Goal: Transaction & Acquisition: Purchase product/service

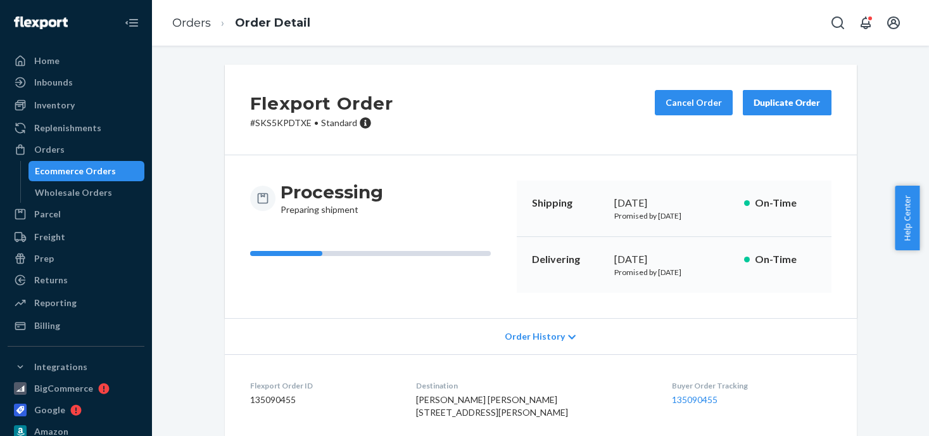
drag, startPoint x: 0, startPoint y: 0, endPoint x: 46, endPoint y: 148, distance: 155.0
click at [46, 148] on div "Orders" at bounding box center [49, 149] width 30 height 13
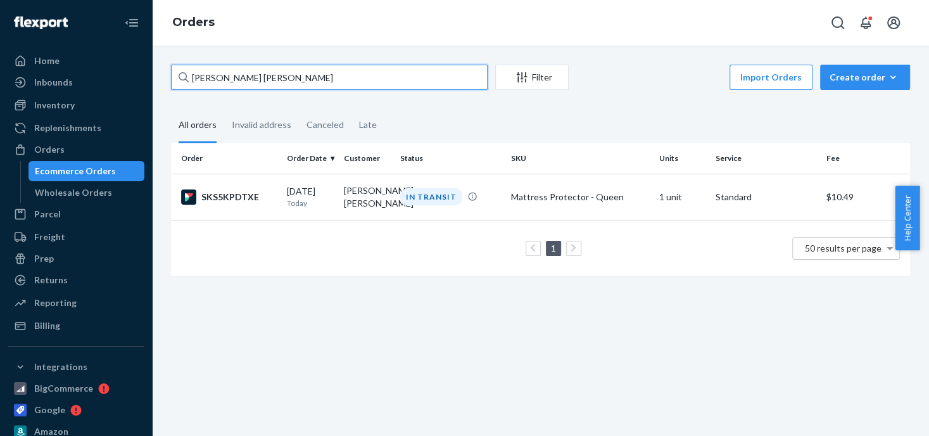
drag, startPoint x: 266, startPoint y: 76, endPoint x: 218, endPoint y: 79, distance: 47.6
click at [202, 78] on input "[PERSON_NAME] [PERSON_NAME]" at bounding box center [329, 77] width 317 height 25
type input "D"
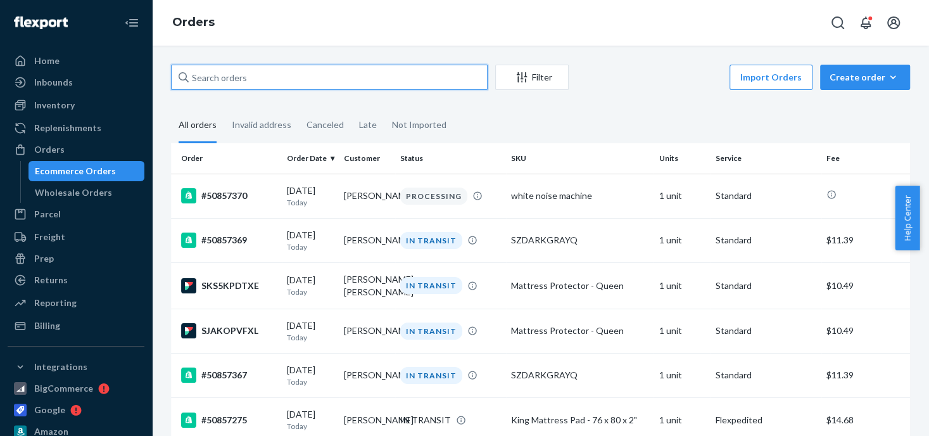
paste input "[PERSON_NAME]"
type input "[PERSON_NAME]"
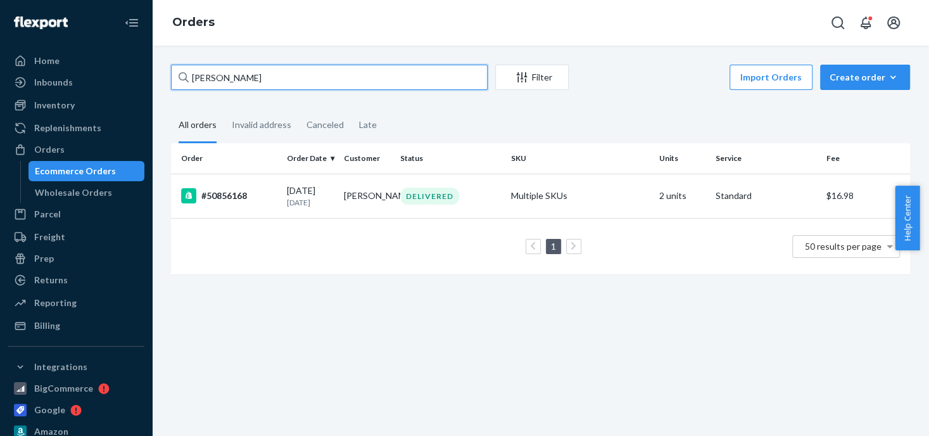
drag, startPoint x: 274, startPoint y: 81, endPoint x: 179, endPoint y: 77, distance: 94.4
click at [169, 79] on div "[PERSON_NAME] Filter Import Orders Create order Ecommerce order Removal order A…" at bounding box center [540, 176] width 758 height 222
type input "[PERSON_NAME]"
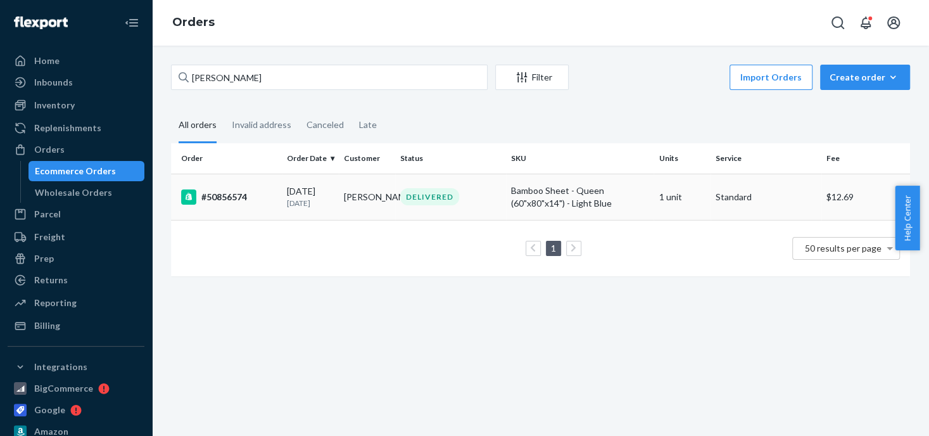
click at [232, 195] on div "#50856574" at bounding box center [229, 196] width 96 height 15
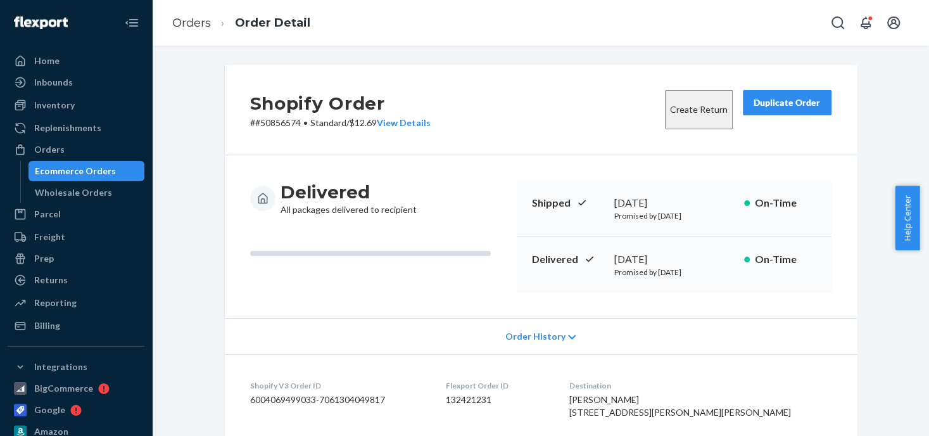
click at [774, 103] on div "Duplicate Order" at bounding box center [786, 102] width 67 height 13
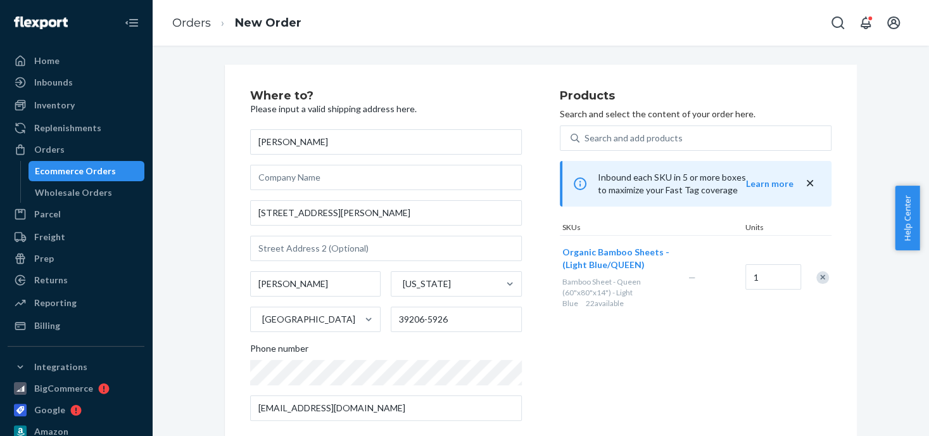
click at [816, 278] on div "Remove Item" at bounding box center [822, 277] width 13 height 13
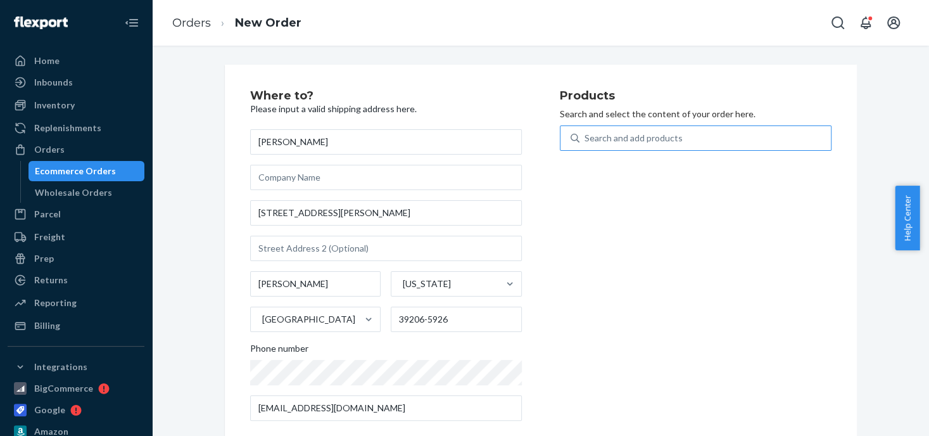
click at [596, 134] on div "Search and add products" at bounding box center [633, 138] width 98 height 13
click at [586, 134] on input "Search and add products" at bounding box center [584, 138] width 1 height 13
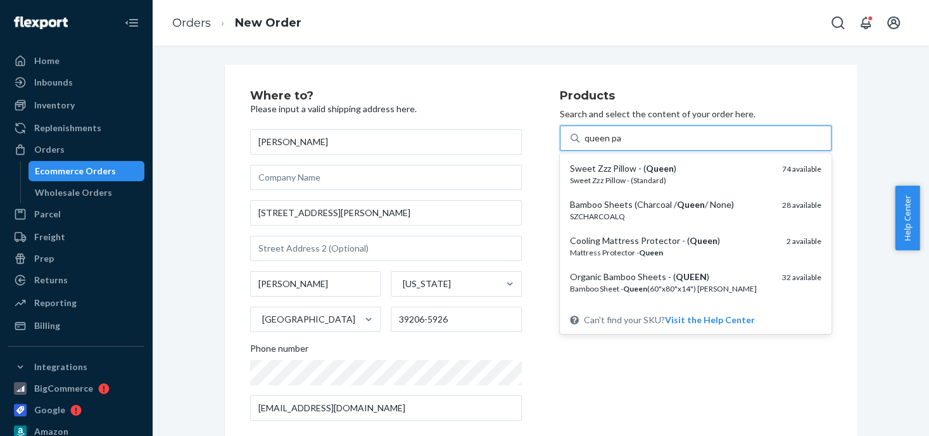
type input "queen pad"
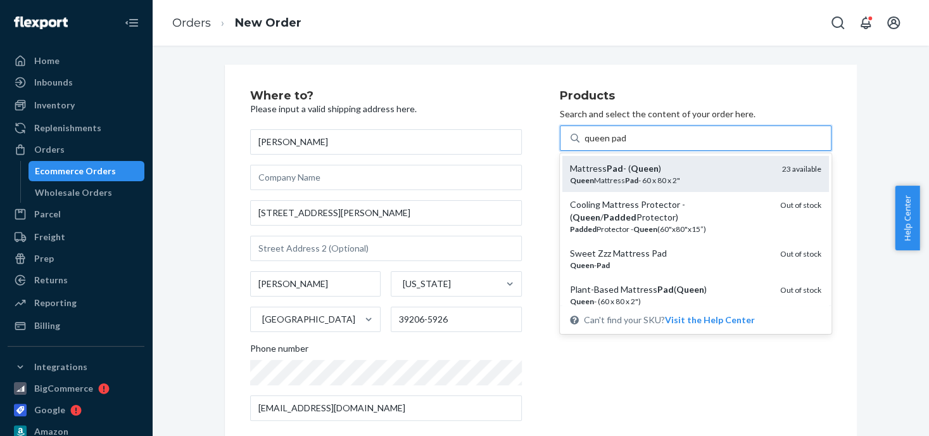
click at [607, 170] on em "Pad" at bounding box center [615, 168] width 16 height 11
click at [607, 144] on input "queen pad" at bounding box center [604, 138] width 41 height 13
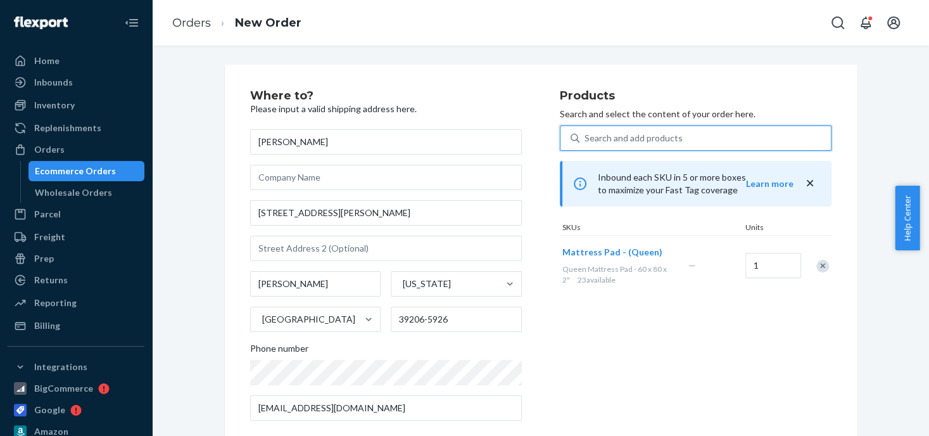
scroll to position [191, 0]
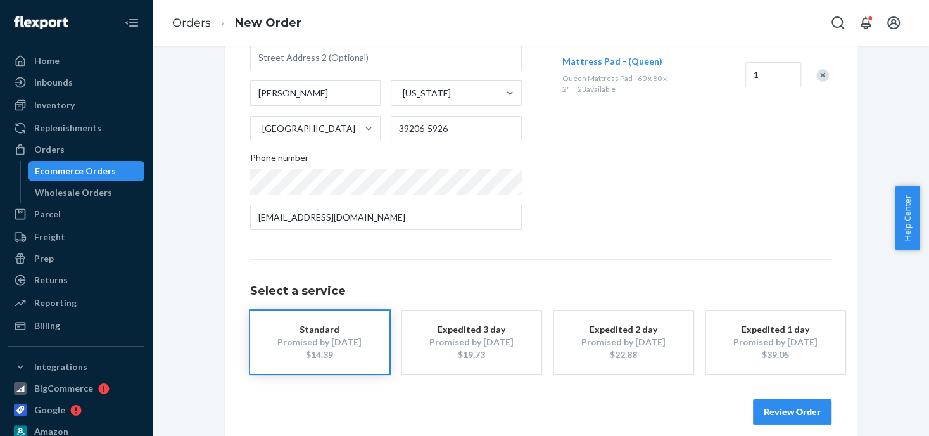
click at [469, 346] on div "Promised by [DATE]" at bounding box center [471, 342] width 101 height 13
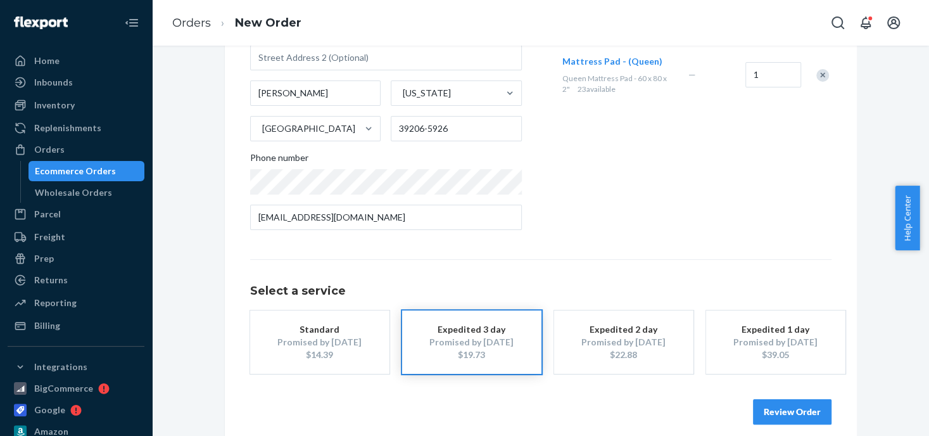
click at [773, 410] on button "Review Order" at bounding box center [792, 411] width 79 height 25
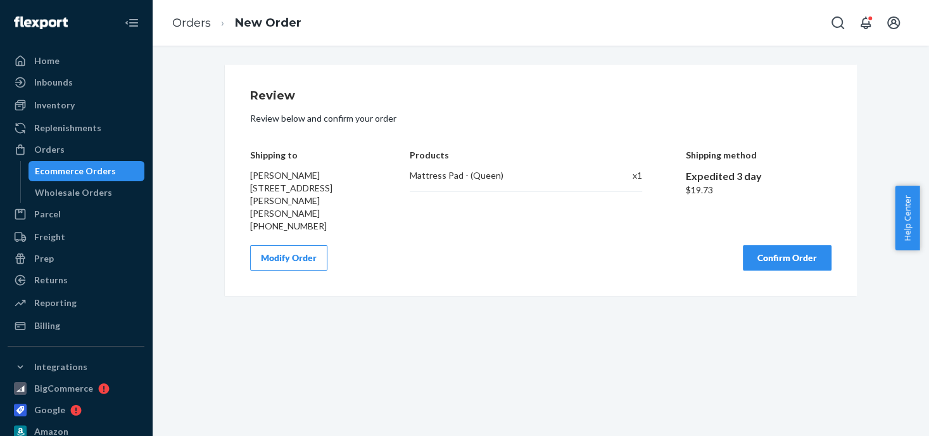
click at [764, 249] on button "Confirm Order" at bounding box center [787, 257] width 89 height 25
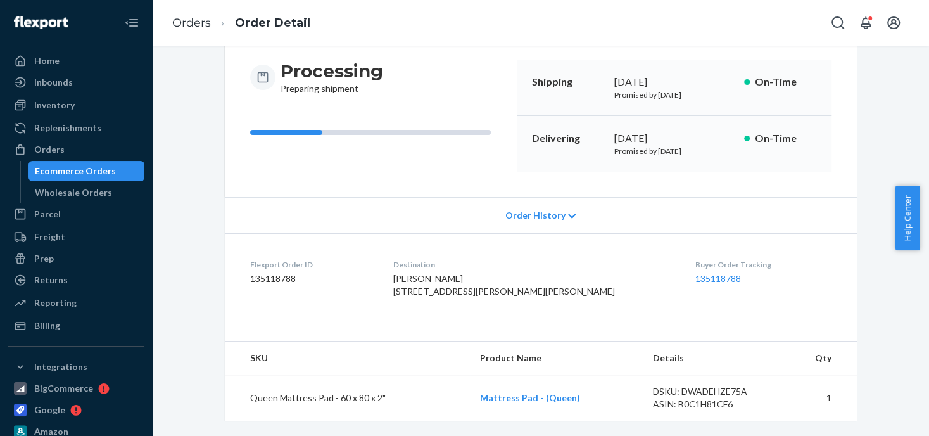
scroll to position [144, 0]
click at [47, 155] on div "Orders" at bounding box center [49, 149] width 30 height 13
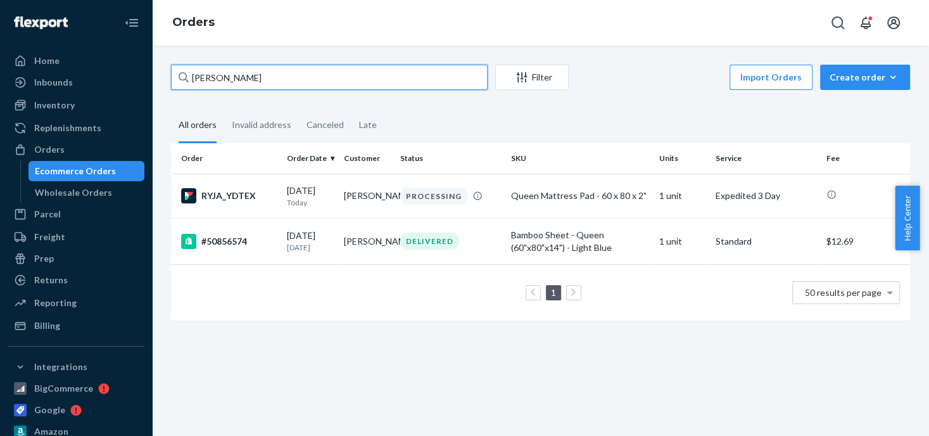
drag, startPoint x: 253, startPoint y: 74, endPoint x: 156, endPoint y: 70, distance: 97.0
click at [156, 70] on div "[PERSON_NAME] Filter Import Orders Create order Ecommerce order Removal order A…" at bounding box center [540, 241] width 777 height 390
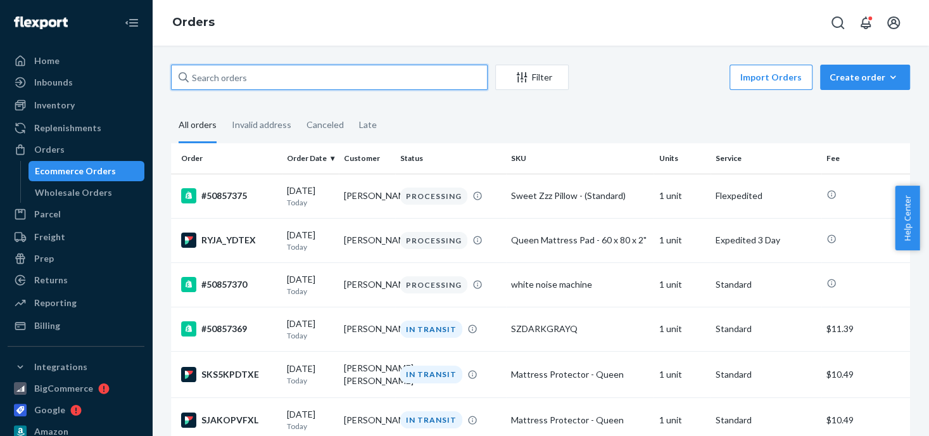
paste input "[PERSON_NAME]"
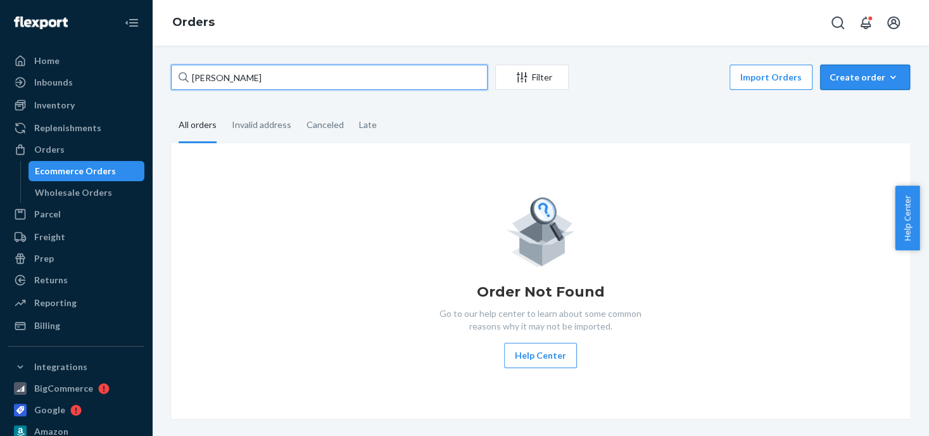
type input "[PERSON_NAME]"
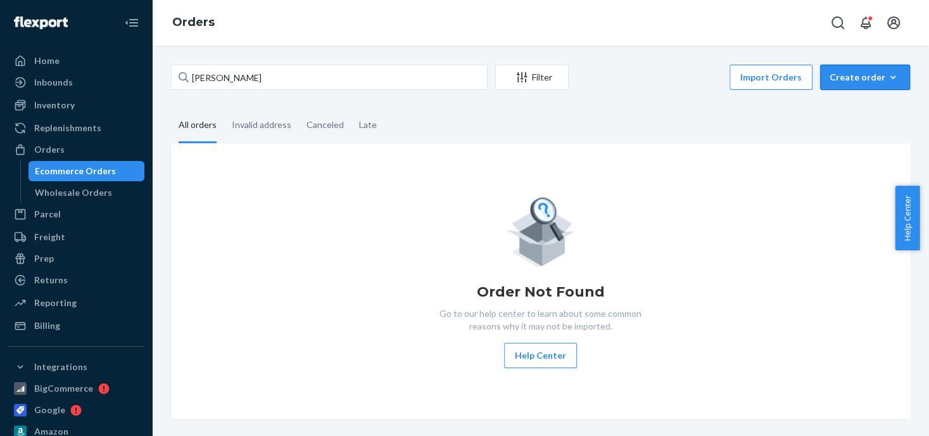
click at [846, 75] on div "Create order" at bounding box center [864, 77] width 71 height 13
click at [825, 106] on button "Ecommerce order" at bounding box center [884, 107] width 122 height 27
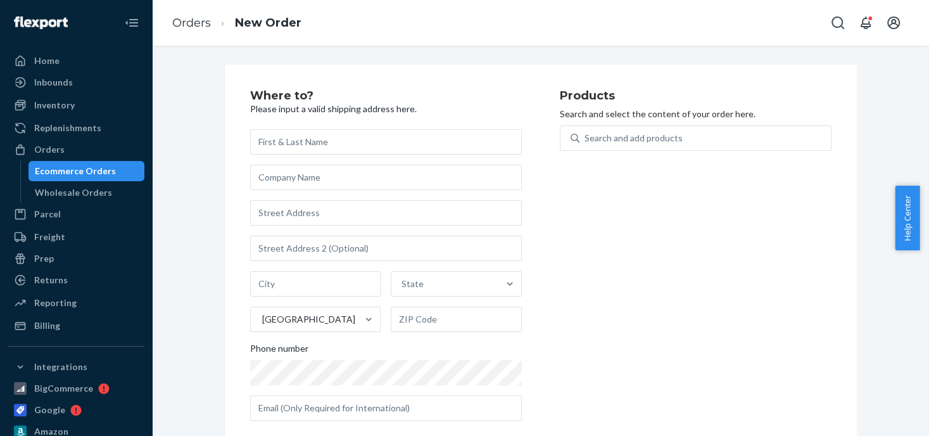
click at [331, 135] on input "text" at bounding box center [386, 141] width 272 height 25
type input "[PERSON_NAME]"
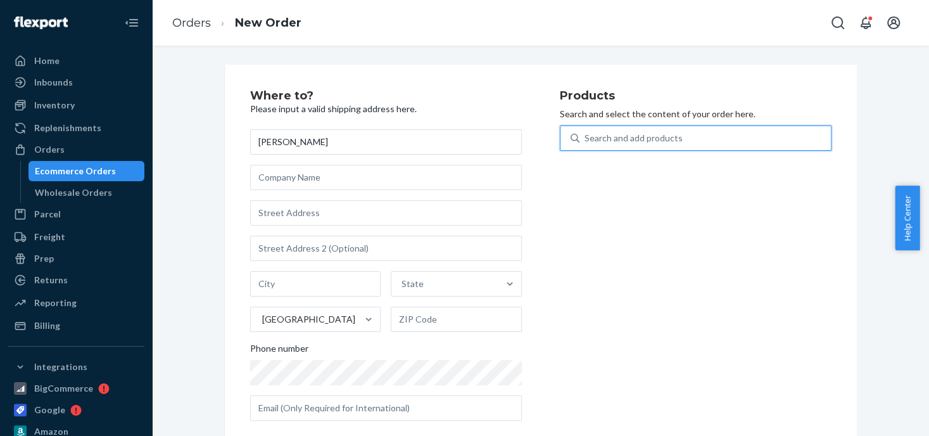
click at [605, 137] on div "Search and add products" at bounding box center [633, 138] width 98 height 13
click at [586, 137] on input "0 results available. Use Up and Down to choose options, press Enter to select t…" at bounding box center [584, 138] width 1 height 13
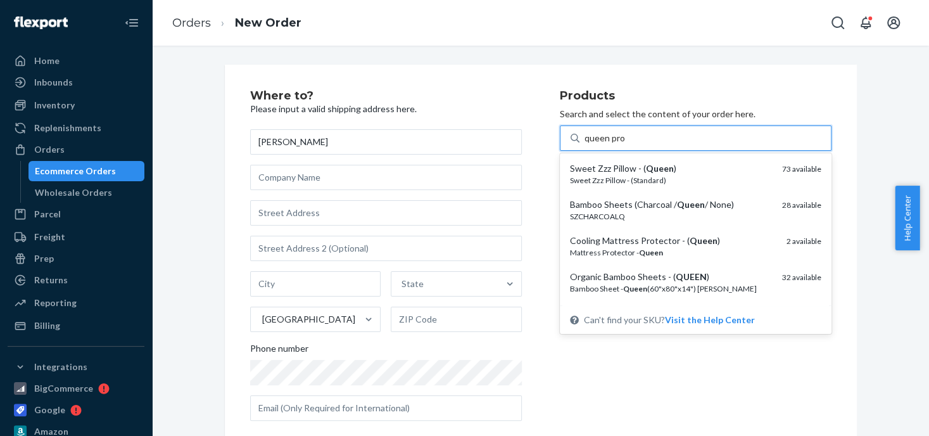
type input "queen prot"
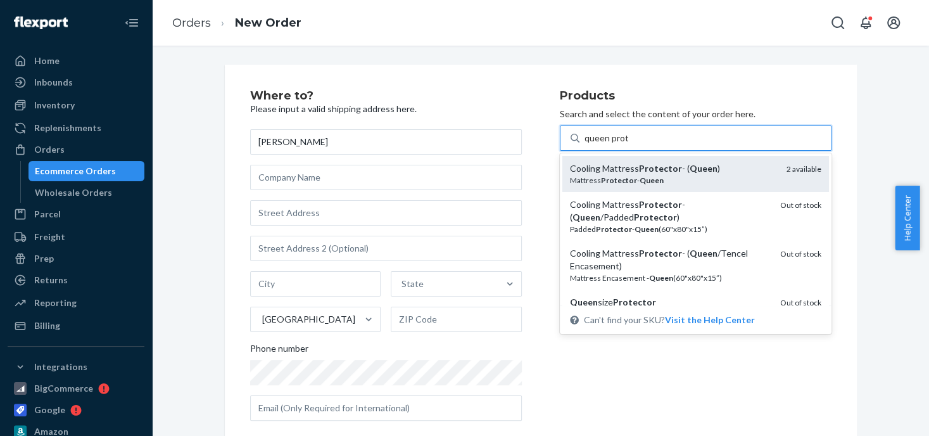
click at [630, 170] on div "Cooling Mattress Protector - ( Queen )" at bounding box center [673, 168] width 206 height 13
click at [628, 144] on input "queen prot" at bounding box center [606, 138] width 44 height 13
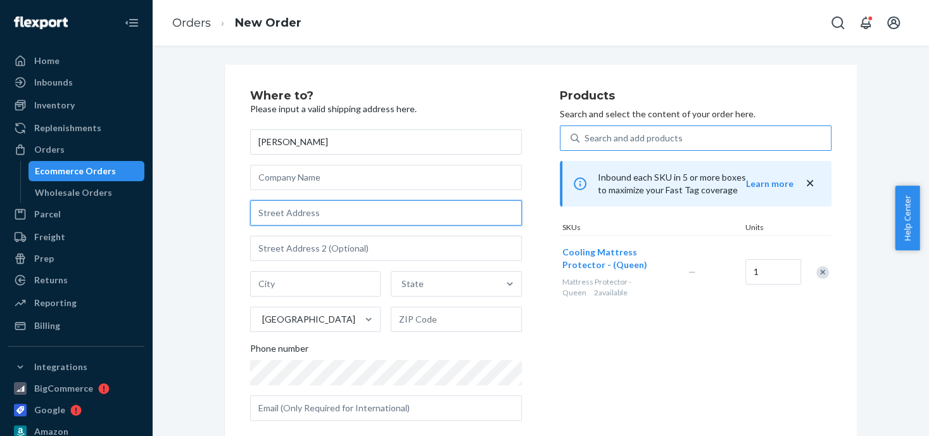
click at [294, 214] on input "text" at bounding box center [386, 212] width 272 height 25
paste input "[STREET_ADDRESS][PERSON_NAME]"
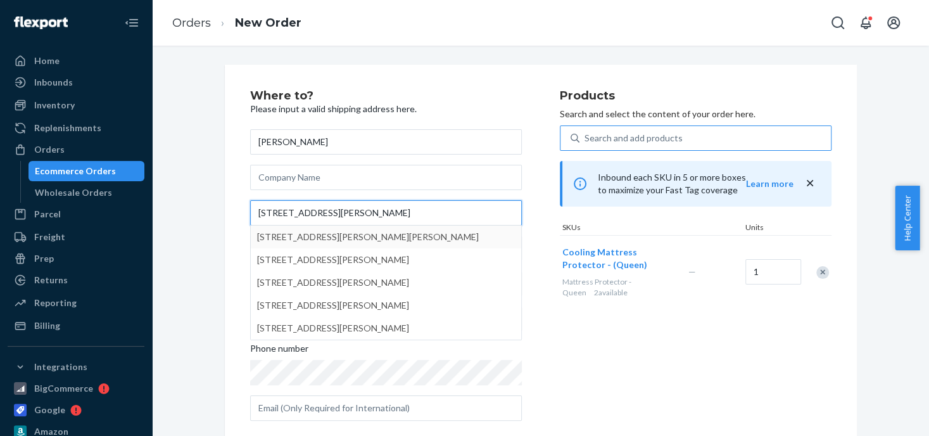
type input "[STREET_ADDRESS][PERSON_NAME]"
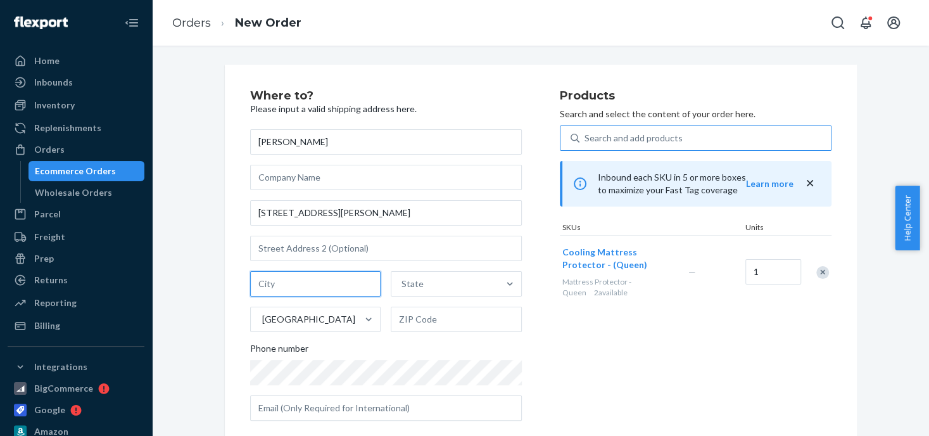
click at [273, 285] on input "text" at bounding box center [315, 283] width 131 height 25
paste input "Neosho"
type input "Neosho"
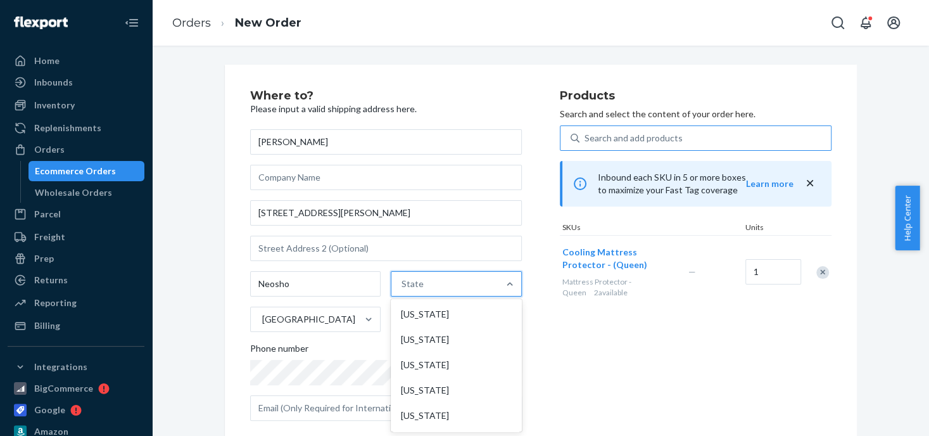
click at [431, 285] on div "State" at bounding box center [444, 283] width 107 height 25
click at [403, 285] on input "option [US_STATE] focused, 1 of 59. 59 results available. Use Up and Down to ch…" at bounding box center [401, 283] width 1 height 13
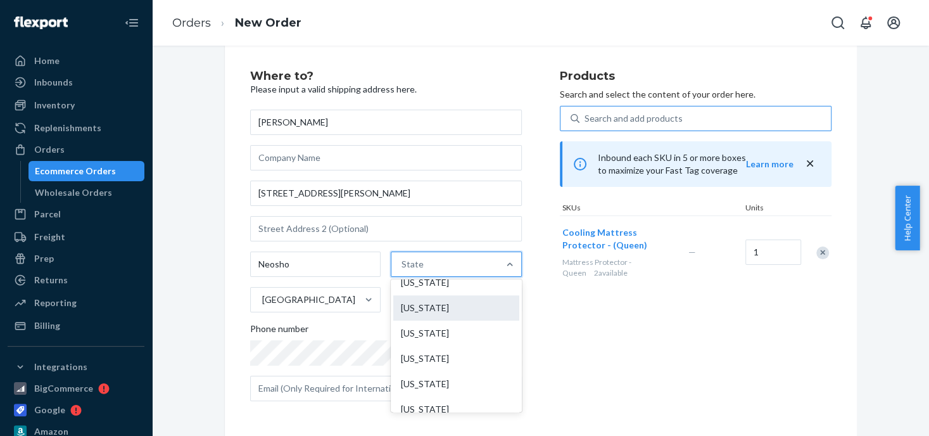
scroll to position [633, 0]
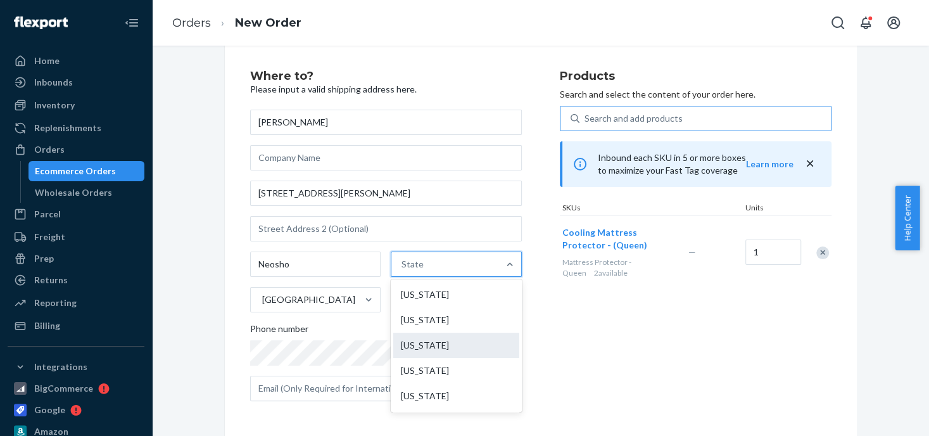
click at [451, 346] on div "[US_STATE]" at bounding box center [456, 344] width 126 height 25
click at [403, 270] on input "option [US_STATE] focused, 28 of 59. 59 results available. Use Up and Down to c…" at bounding box center [401, 264] width 1 height 13
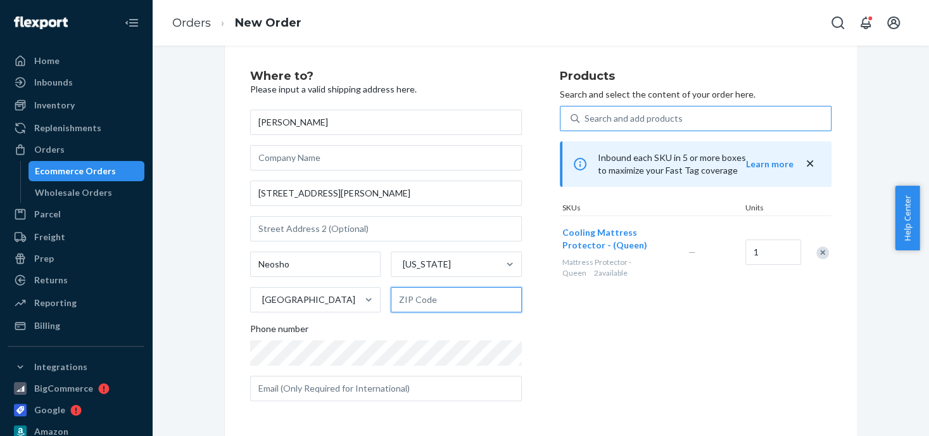
click at [438, 298] on input "text" at bounding box center [456, 299] width 131 height 25
paste input "64850"
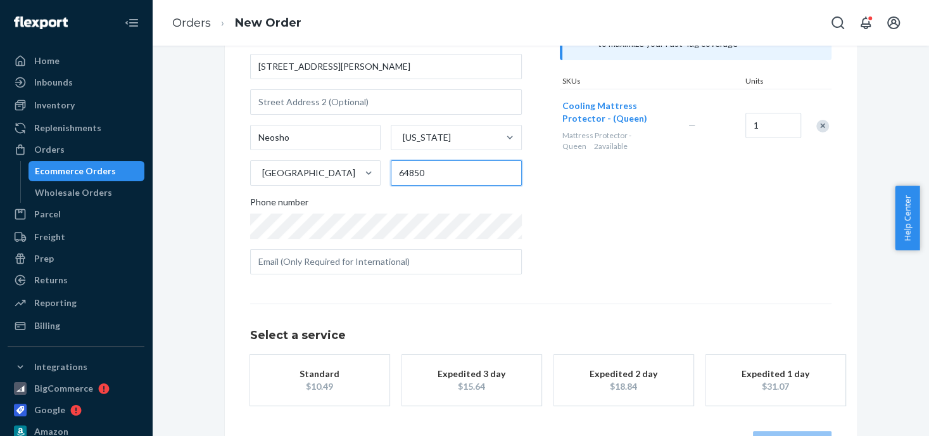
scroll to position [146, 0]
type input "64850"
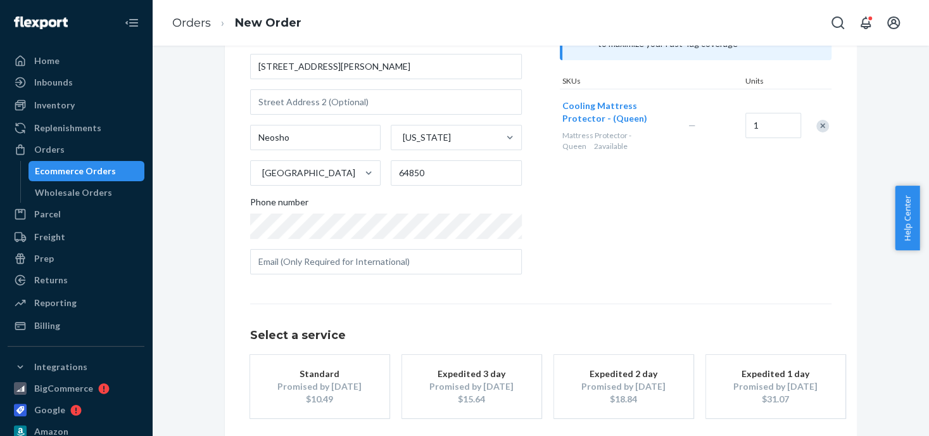
click at [483, 389] on div "Promised by [DATE]" at bounding box center [471, 386] width 101 height 13
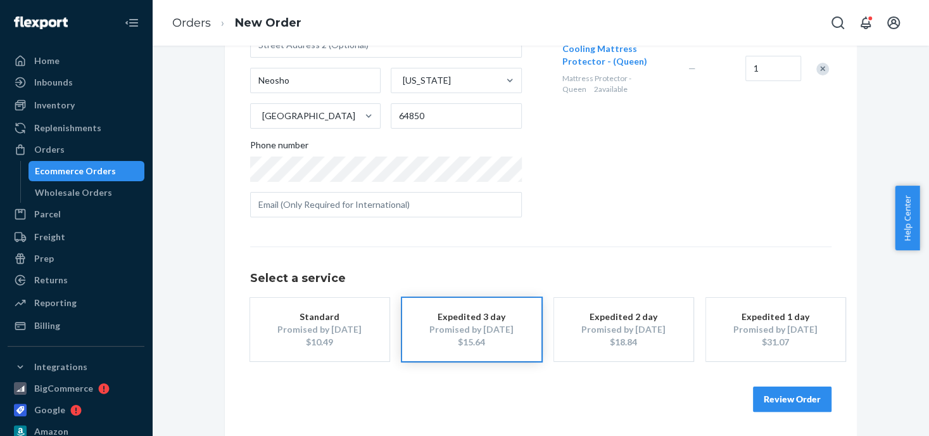
click at [773, 396] on button "Review Order" at bounding box center [792, 398] width 79 height 25
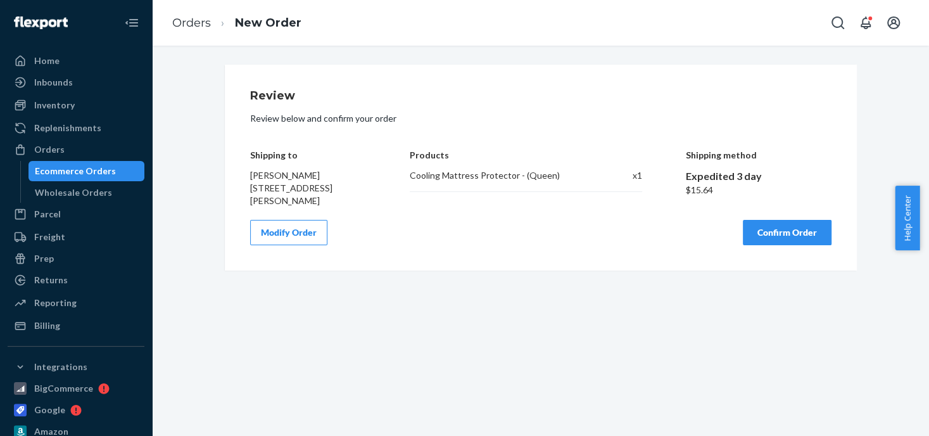
scroll to position [0, 0]
click at [764, 230] on button "Confirm Order" at bounding box center [787, 232] width 89 height 25
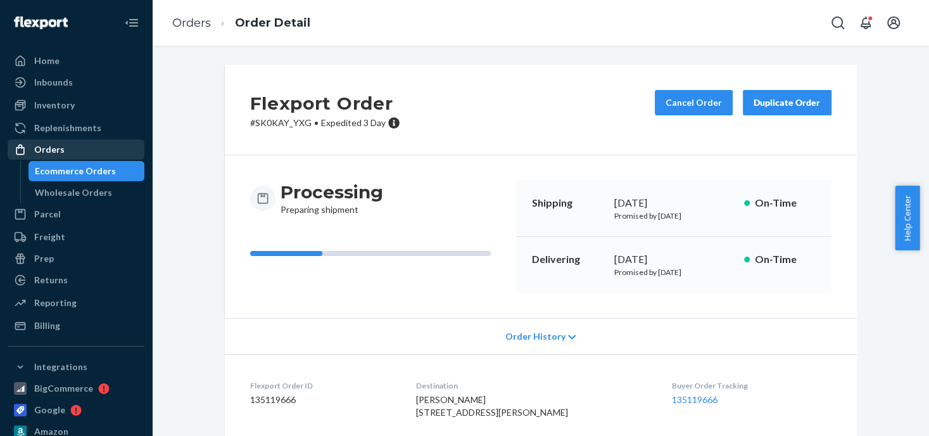
click at [42, 151] on div "Orders" at bounding box center [49, 149] width 30 height 13
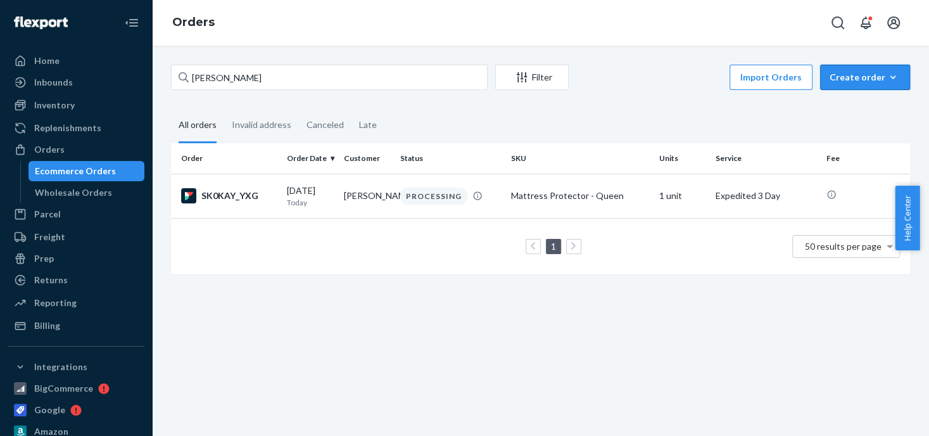
click at [843, 75] on div "Create order" at bounding box center [864, 77] width 71 height 13
click at [849, 104] on span "Ecommerce order" at bounding box center [872, 107] width 79 height 9
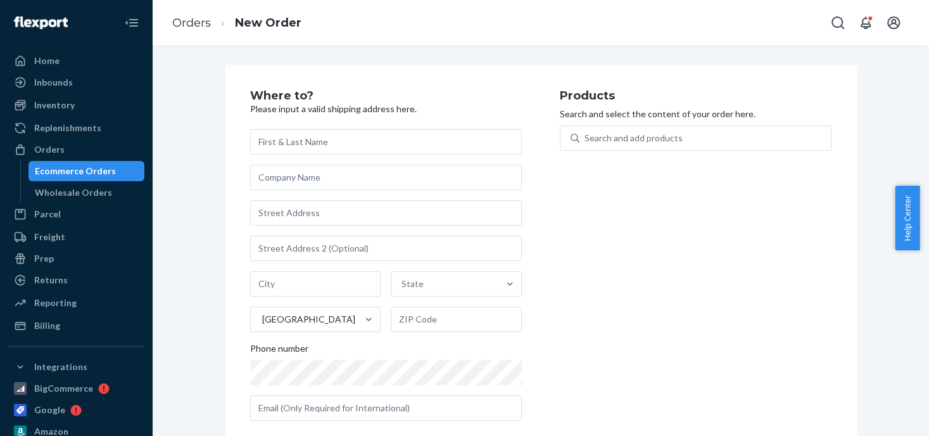
click at [280, 145] on input "text" at bounding box center [386, 141] width 272 height 25
type input "[PERSON_NAME]"
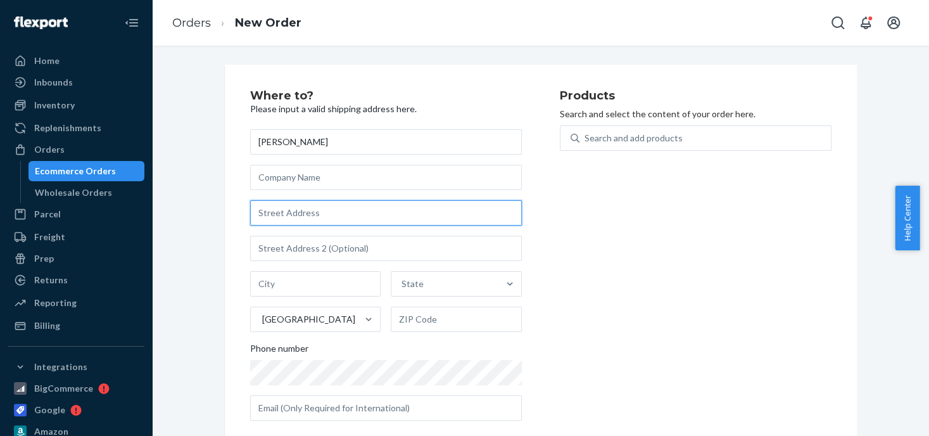
click at [284, 214] on input "text" at bounding box center [386, 212] width 272 height 25
paste input "39660 [PERSON_NAME]"
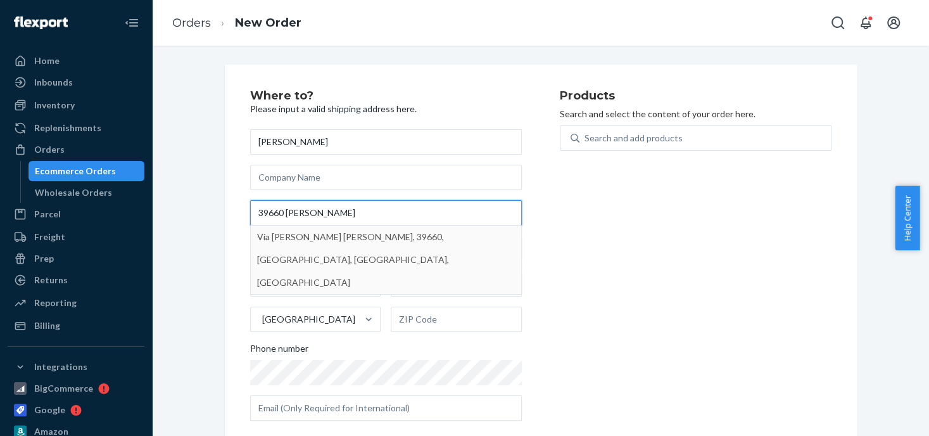
type input "39660 [PERSON_NAME]"
click at [317, 286] on input "text" at bounding box center [315, 283] width 131 height 25
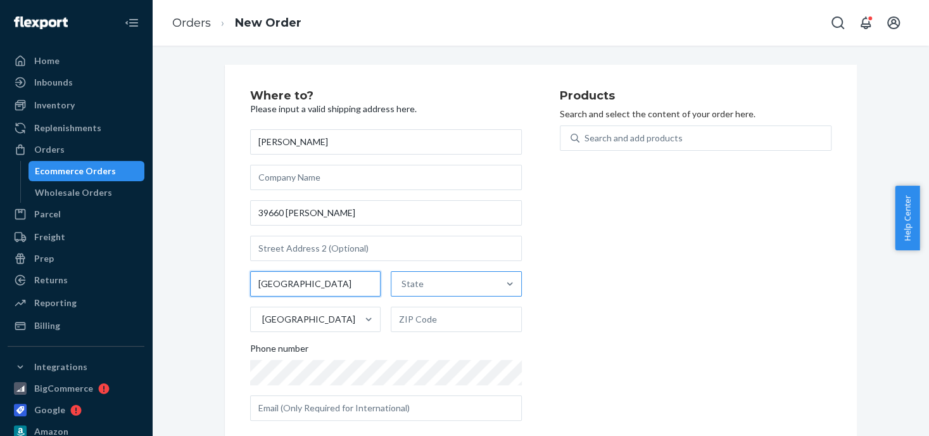
type input "[GEOGRAPHIC_DATA]"
click at [423, 285] on div "State" at bounding box center [444, 283] width 107 height 25
click at [403, 285] on input "State" at bounding box center [401, 283] width 1 height 13
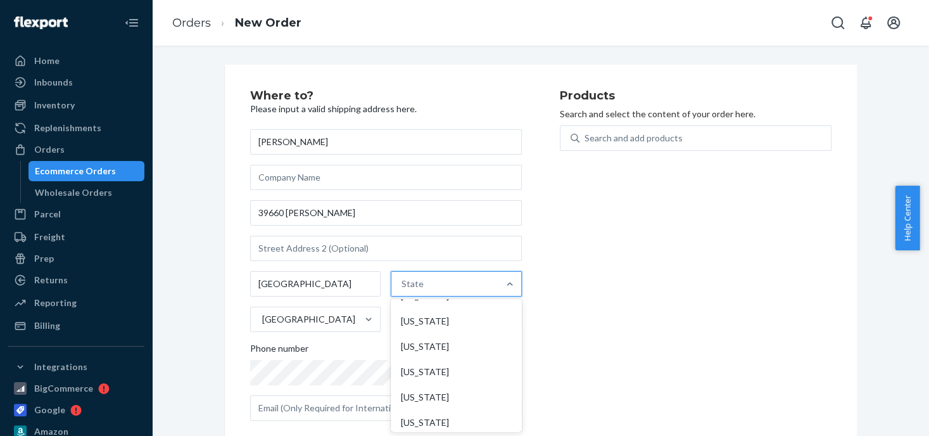
scroll to position [127, 0]
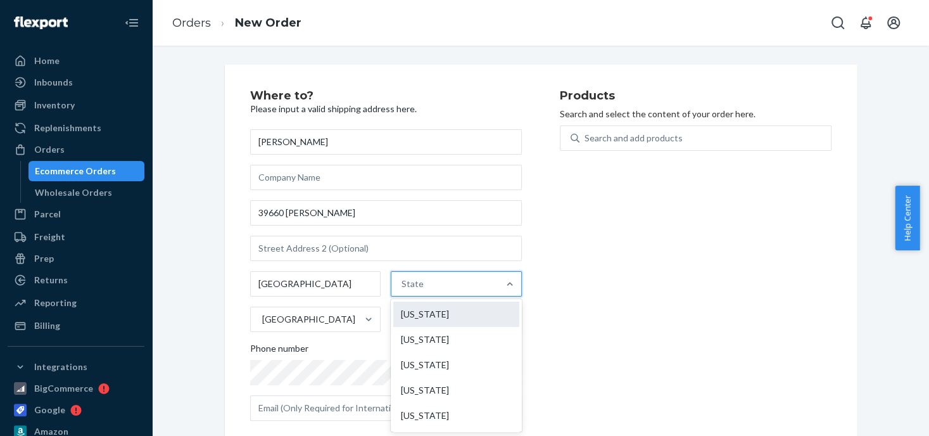
click at [436, 306] on div "[US_STATE]" at bounding box center [456, 313] width 126 height 25
click at [403, 290] on input "option [US_STATE] focused, 6 of 59. 59 results available. Use Up and Down to ch…" at bounding box center [401, 283] width 1 height 13
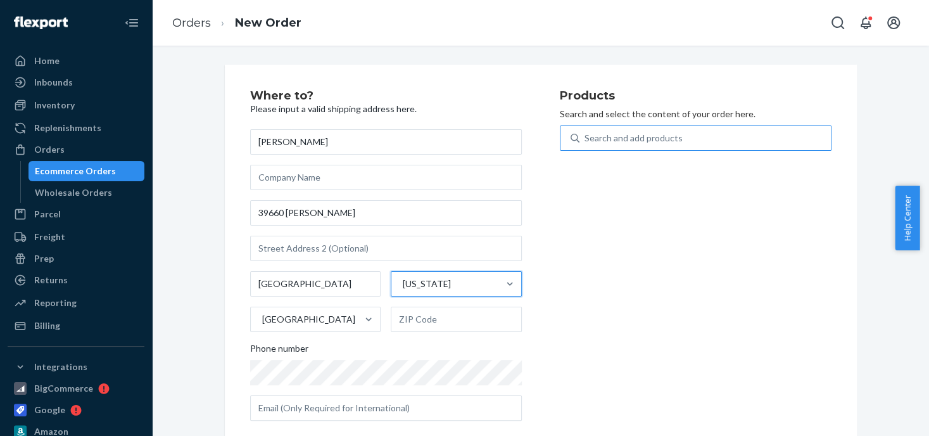
click at [614, 133] on div "Search and add products" at bounding box center [633, 138] width 98 height 13
click at [586, 133] on input "Search and add products" at bounding box center [584, 138] width 1 height 13
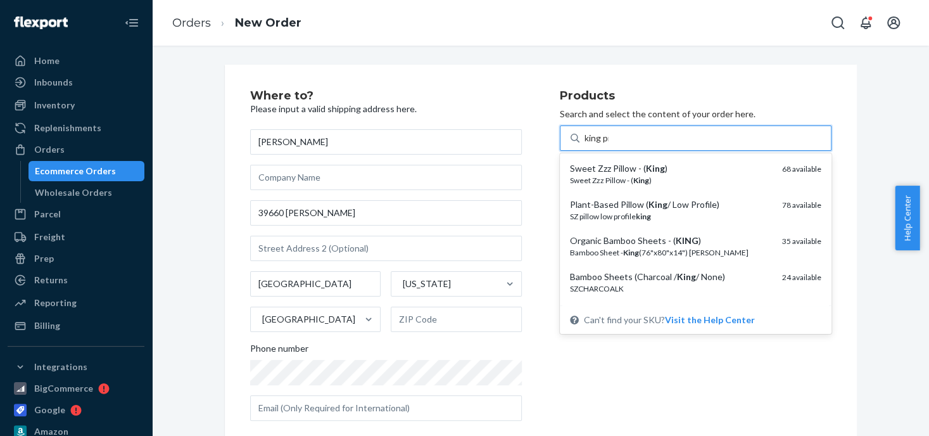
type input "king pro"
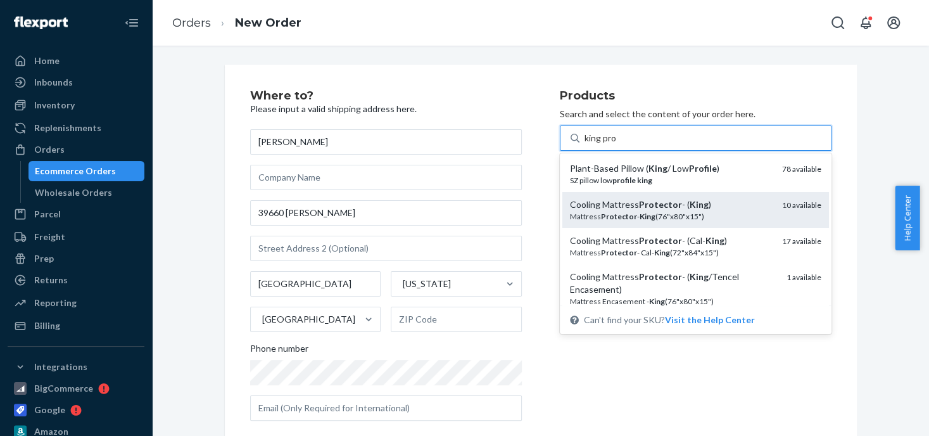
click at [668, 210] on div "Cooling Mattress Protector - ( King )" at bounding box center [671, 204] width 202 height 13
click at [617, 144] on input "king pro" at bounding box center [600, 138] width 33 height 13
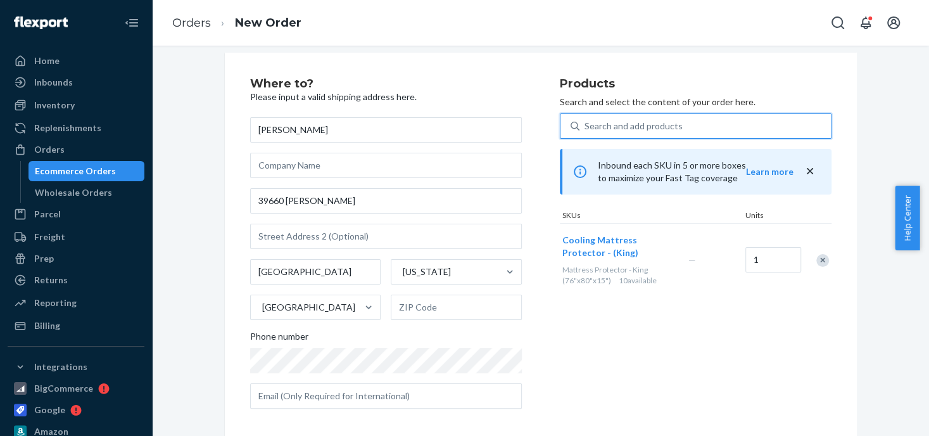
scroll to position [20, 0]
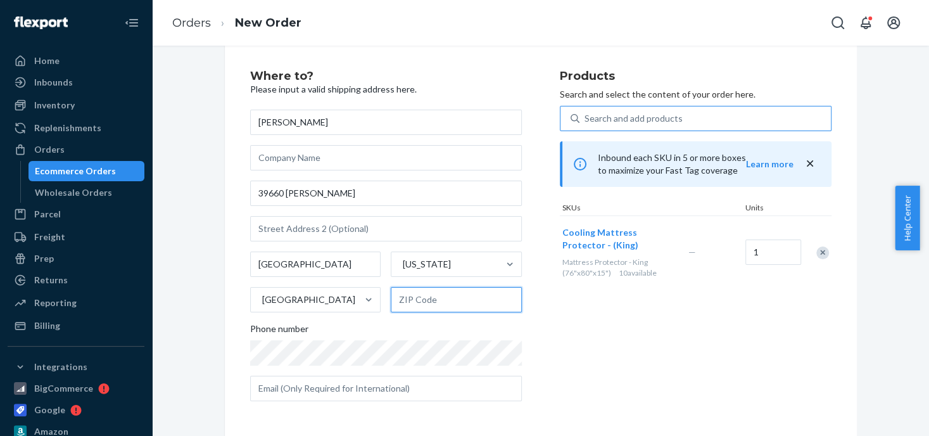
click at [418, 298] on input "text" at bounding box center [456, 299] width 131 height 25
paste input "92532"
type input "92532"
click at [803, 168] on icon "close" at bounding box center [809, 163] width 13 height 13
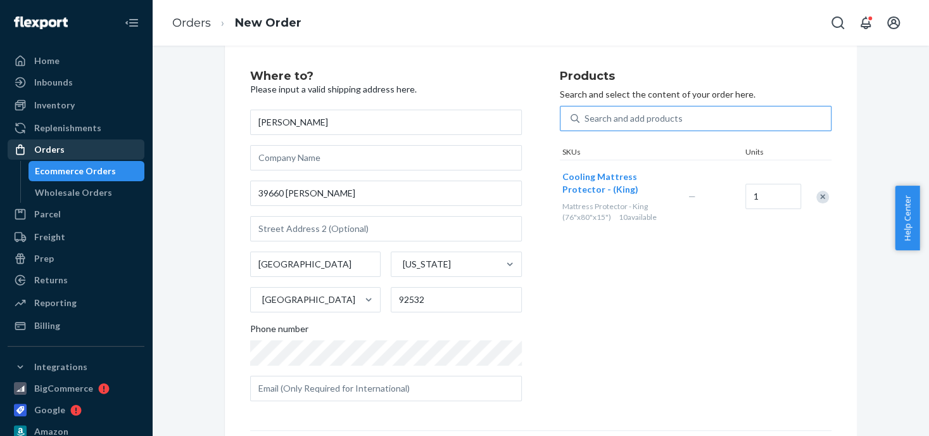
click at [39, 154] on div "Orders" at bounding box center [49, 149] width 30 height 13
